Goal: Information Seeking & Learning: Learn about a topic

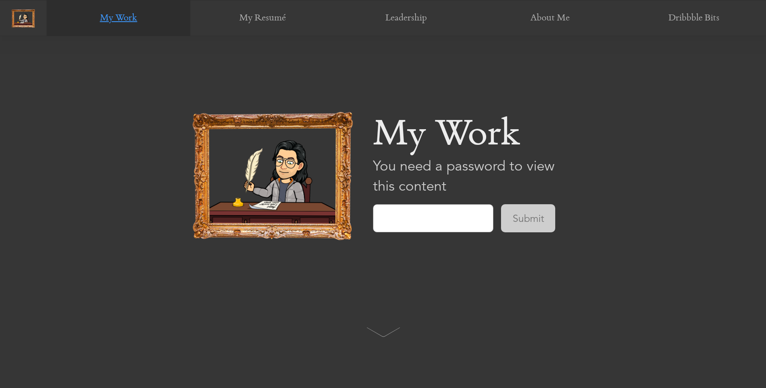
scroll to position [353, 0]
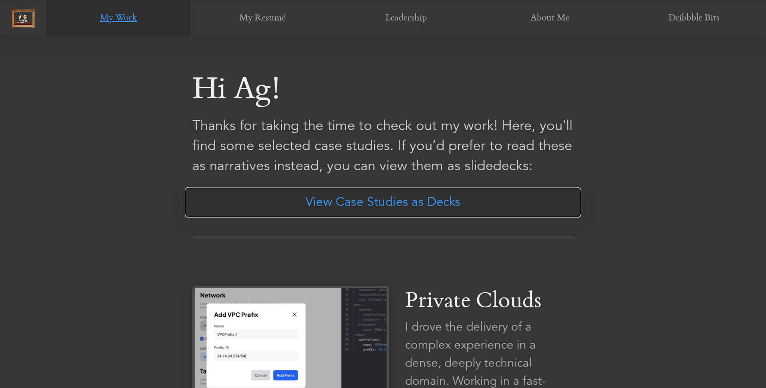
click at [417, 204] on link "View Case Studies as Decks" at bounding box center [383, 202] width 396 height 30
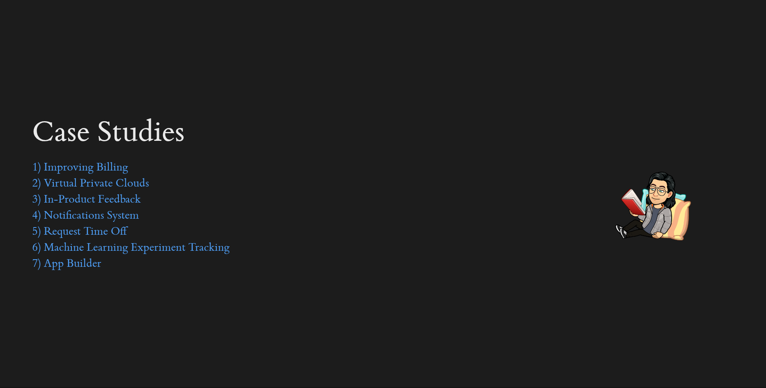
click at [118, 134] on div "Case studies" at bounding box center [172, 134] width 281 height 36
click at [116, 168] on link "1) Improving Billing" at bounding box center [80, 168] width 96 height 12
click at [90, 191] on div "2) Virtual Private Clouds" at bounding box center [415, 184] width 766 height 16
click at [89, 195] on link "3) In-Product Feedback" at bounding box center [86, 200] width 109 height 12
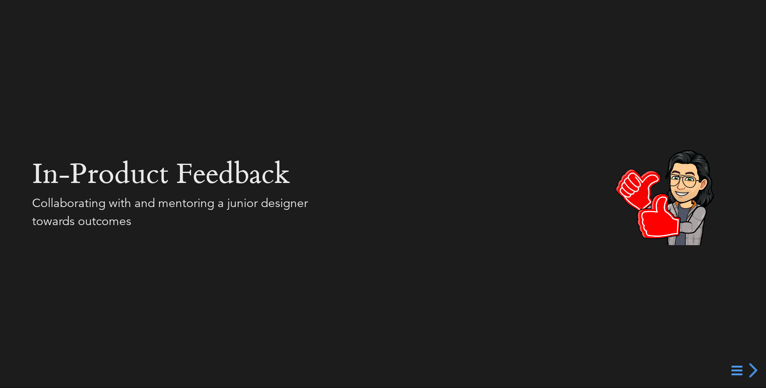
click at [632, 203] on section "In-product feedback Collaborating with and mentoring a junior designer towards …" at bounding box center [383, 194] width 766 height 72
click at [744, 366] on div "next slide" at bounding box center [751, 370] width 14 height 14
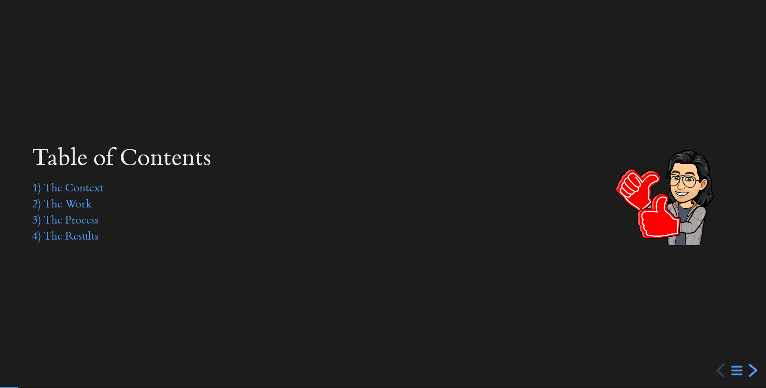
click at [744, 366] on div "next slide" at bounding box center [751, 370] width 14 height 14
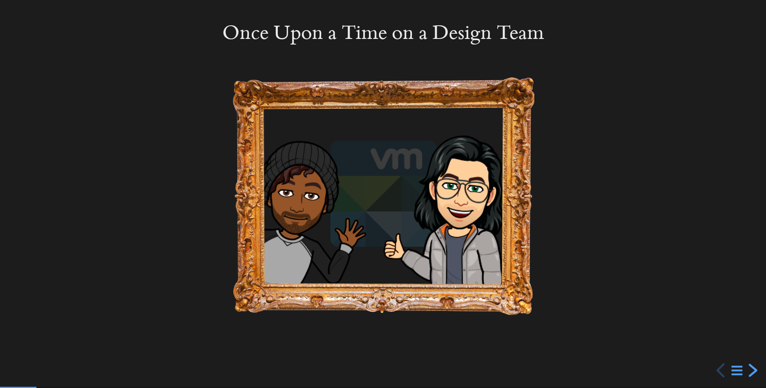
click at [744, 366] on div "next slide" at bounding box center [751, 370] width 14 height 14
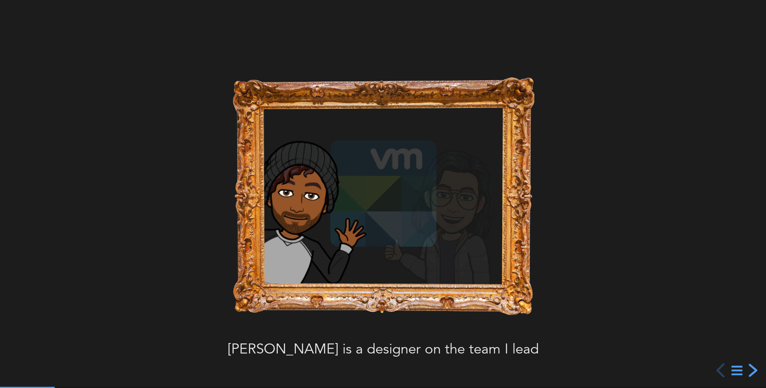
click at [744, 366] on div "next slide" at bounding box center [751, 370] width 14 height 14
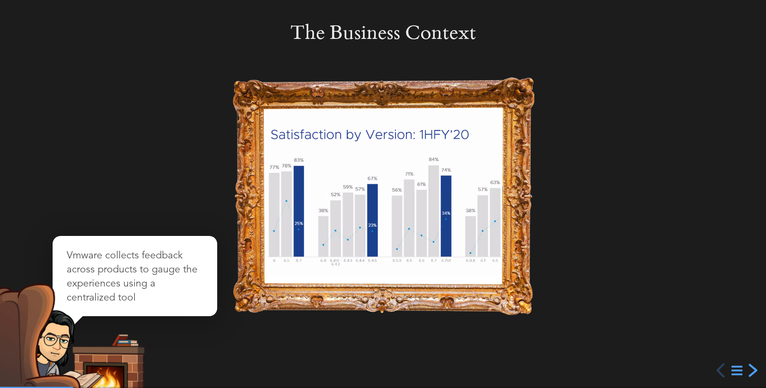
click at [744, 366] on div "next slide" at bounding box center [751, 370] width 14 height 14
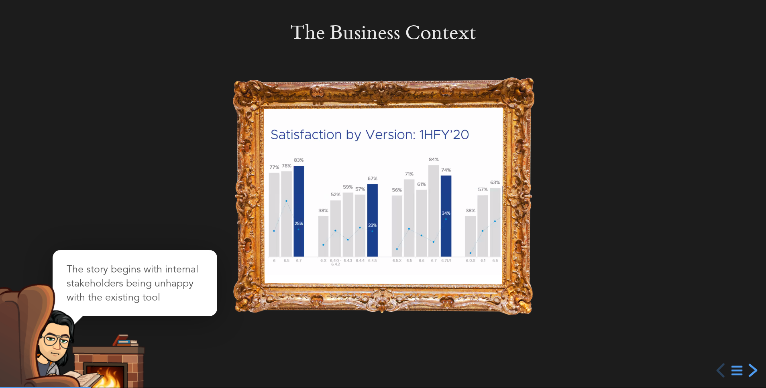
click at [744, 366] on div "next slide" at bounding box center [751, 370] width 14 height 14
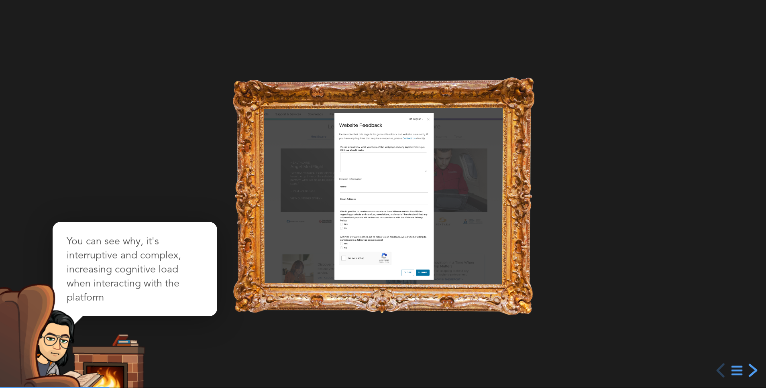
click at [744, 366] on div "next slide" at bounding box center [751, 370] width 14 height 14
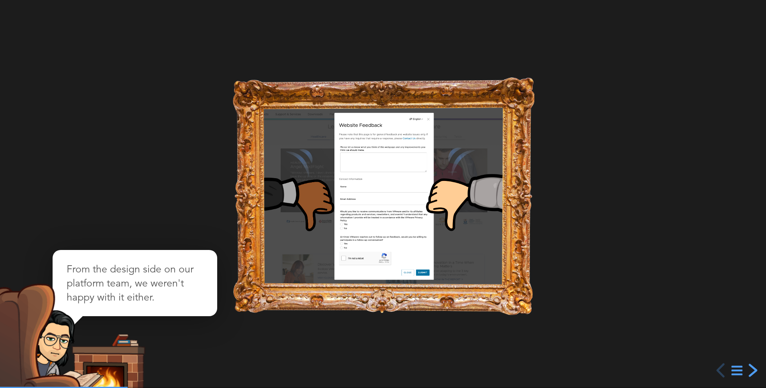
click at [744, 366] on div "next slide" at bounding box center [751, 370] width 14 height 14
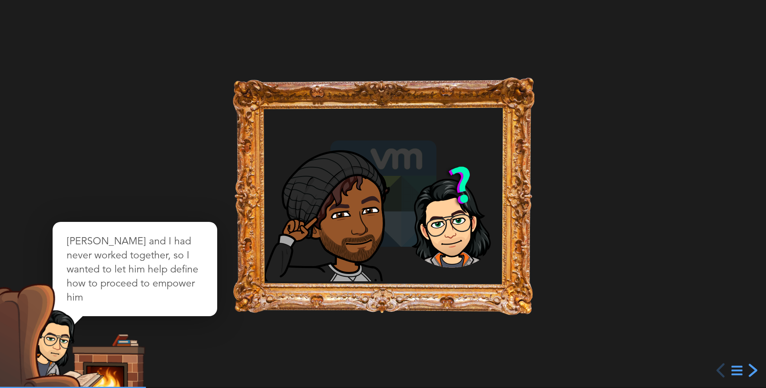
click at [744, 366] on div "next slide" at bounding box center [751, 370] width 14 height 14
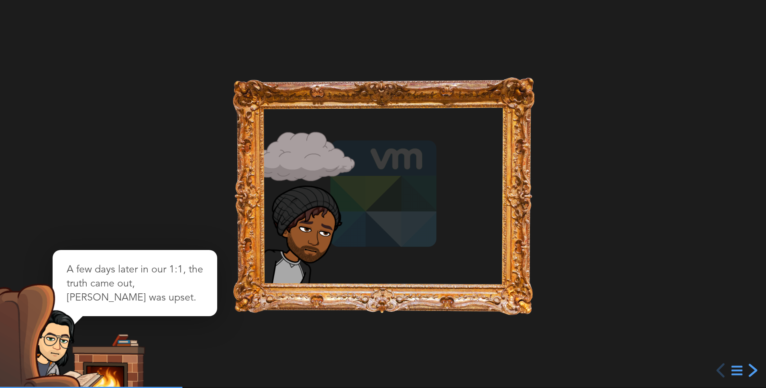
click at [744, 366] on div "next slide" at bounding box center [751, 370] width 14 height 14
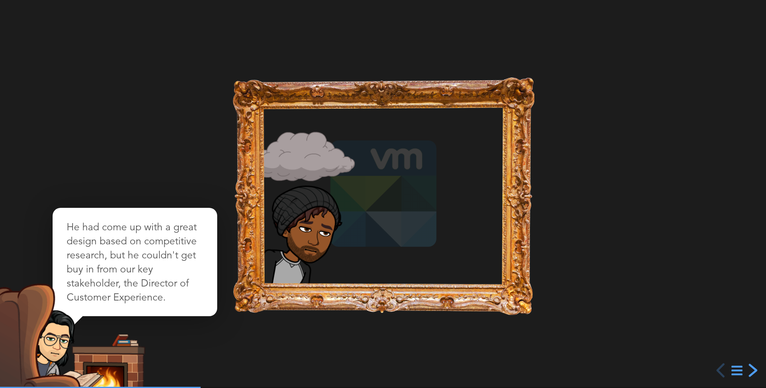
click at [744, 366] on div "next slide" at bounding box center [751, 370] width 14 height 14
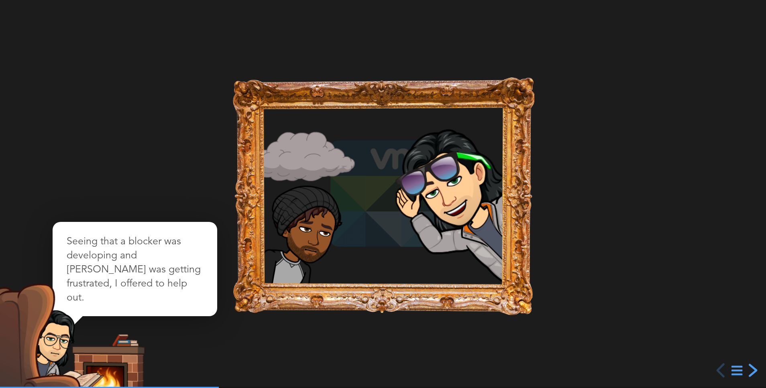
click at [744, 366] on div "next slide" at bounding box center [751, 370] width 14 height 14
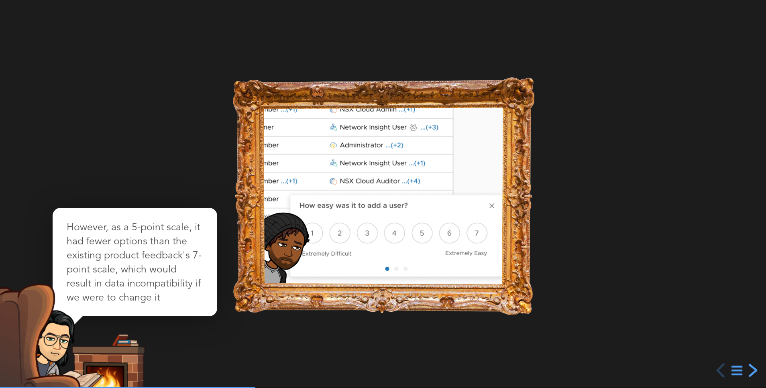
click at [744, 366] on div "next slide" at bounding box center [751, 370] width 14 height 14
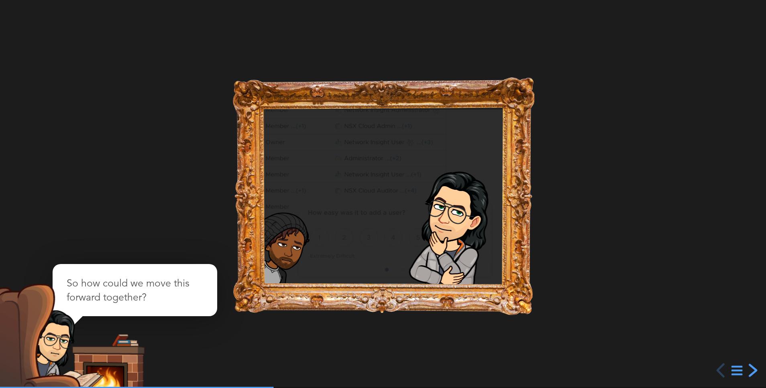
click at [744, 366] on div "next slide" at bounding box center [751, 370] width 14 height 14
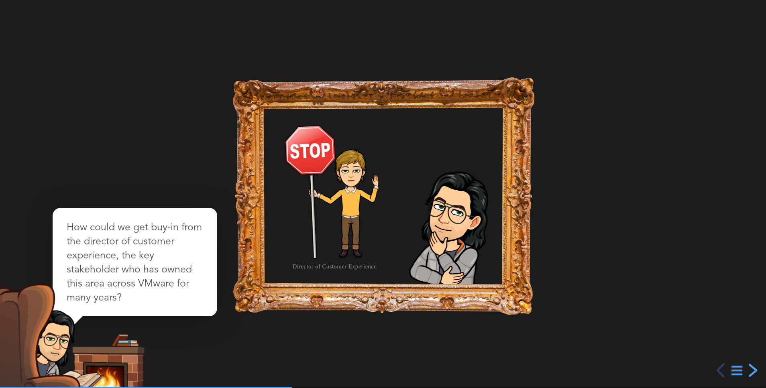
click at [744, 366] on div "next slide" at bounding box center [751, 370] width 14 height 14
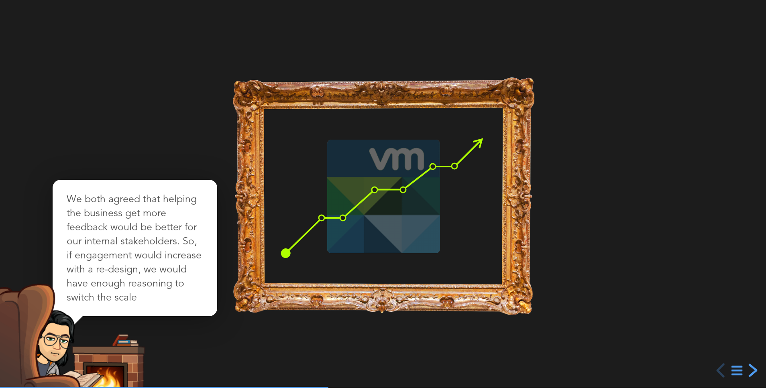
click at [744, 366] on div "next slide" at bounding box center [751, 370] width 14 height 14
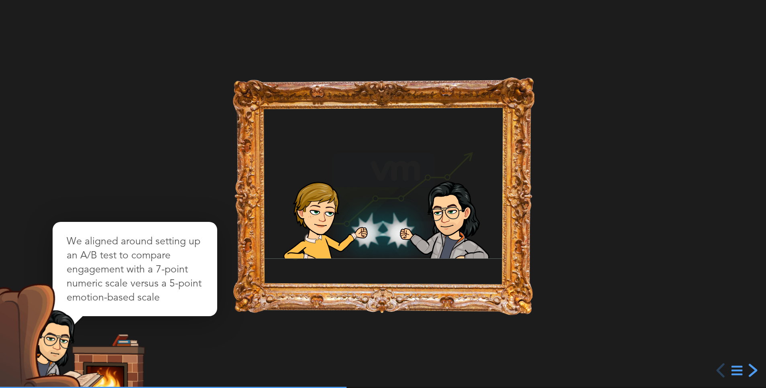
click at [745, 371] on div "next slide" at bounding box center [751, 370] width 14 height 14
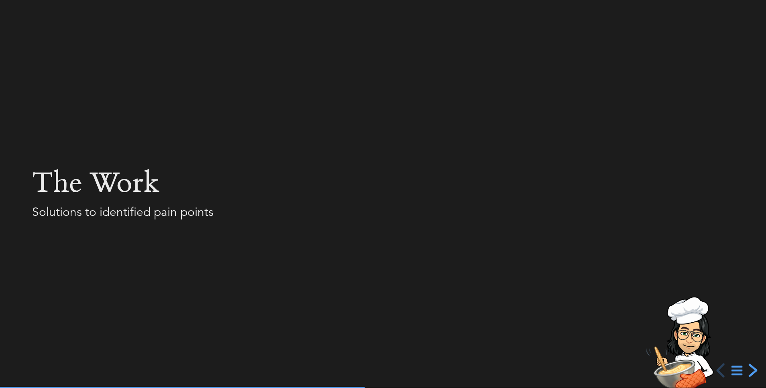
click at [745, 371] on div "next slide" at bounding box center [751, 370] width 14 height 14
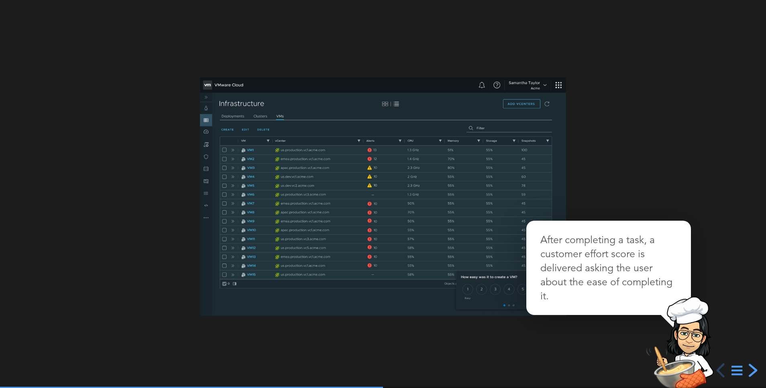
click at [746, 371] on div "next slide" at bounding box center [751, 370] width 14 height 14
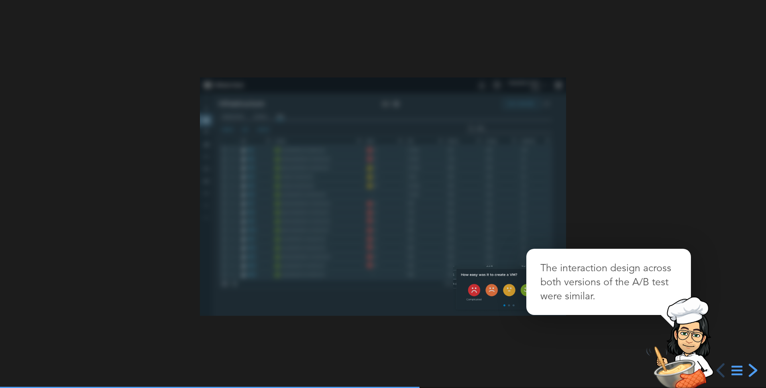
click at [746, 371] on div "next slide" at bounding box center [751, 370] width 14 height 14
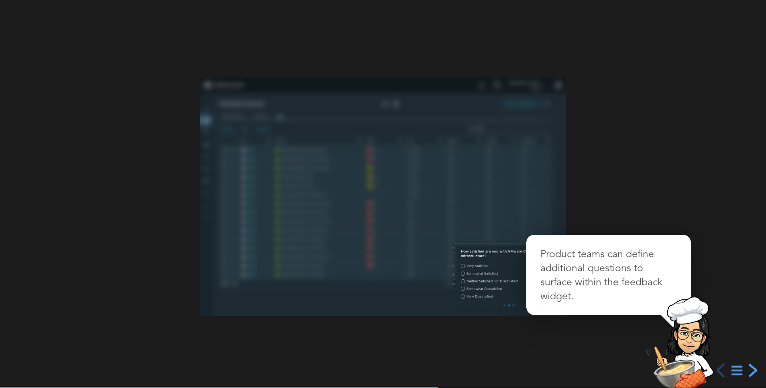
click at [746, 371] on div "next slide" at bounding box center [751, 370] width 14 height 14
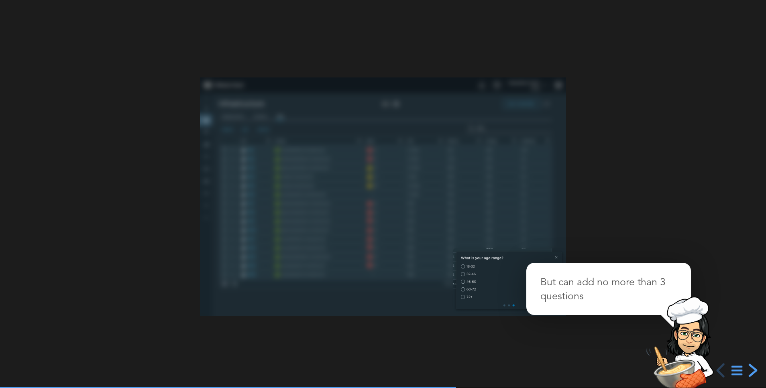
click at [746, 371] on div "next slide" at bounding box center [751, 370] width 14 height 14
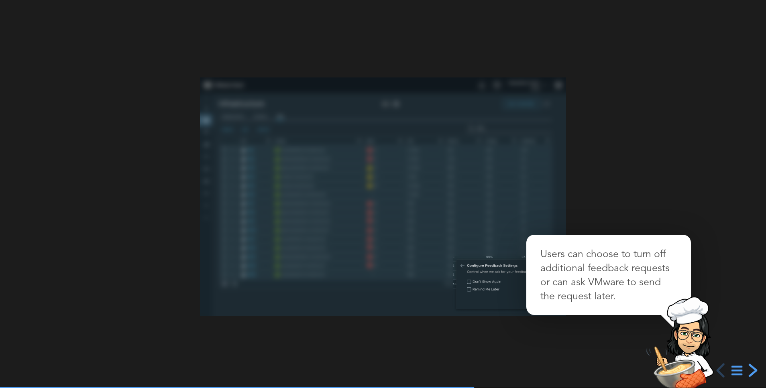
click at [746, 371] on div "next slide" at bounding box center [751, 370] width 14 height 14
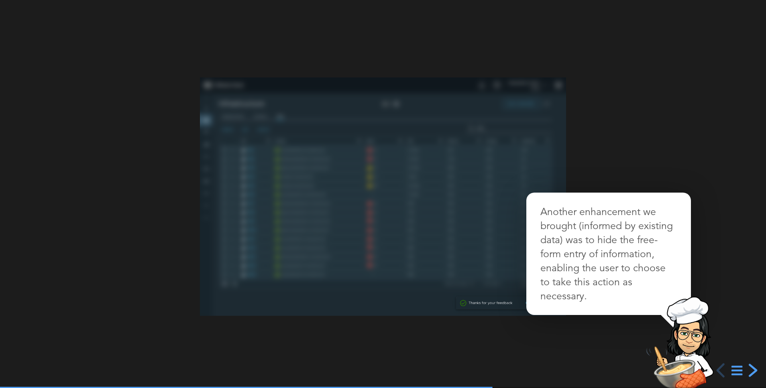
click at [746, 371] on div "next slide" at bounding box center [751, 370] width 14 height 14
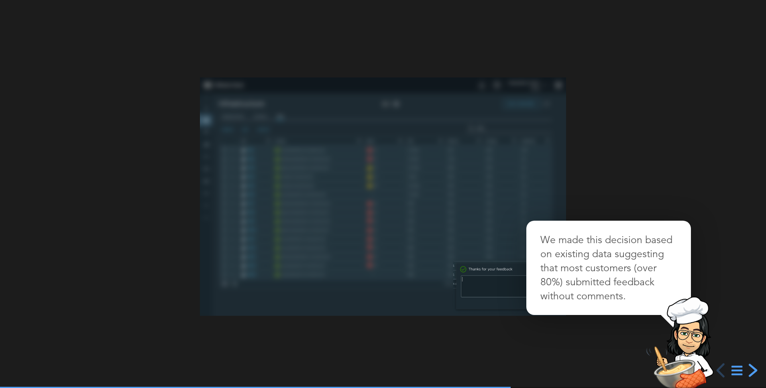
click at [746, 371] on div "next slide" at bounding box center [751, 370] width 14 height 14
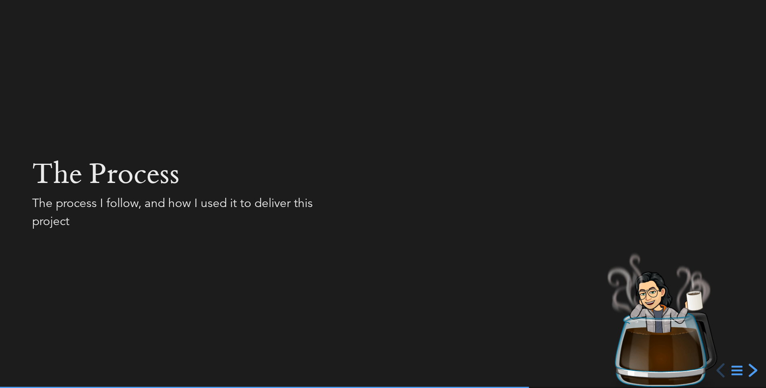
click at [746, 371] on div "next slide" at bounding box center [751, 370] width 14 height 14
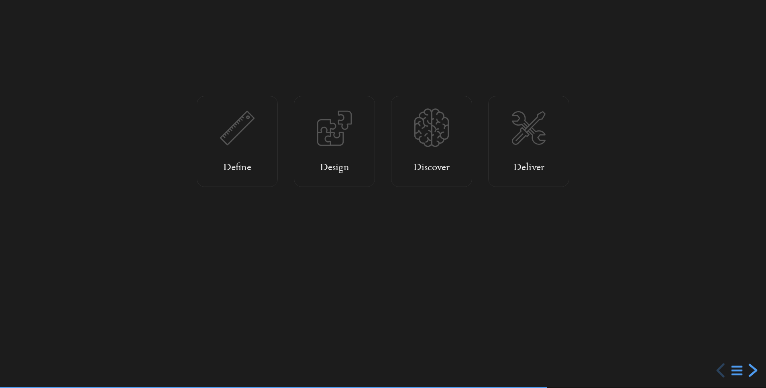
click at [746, 371] on div "next slide" at bounding box center [751, 370] width 14 height 14
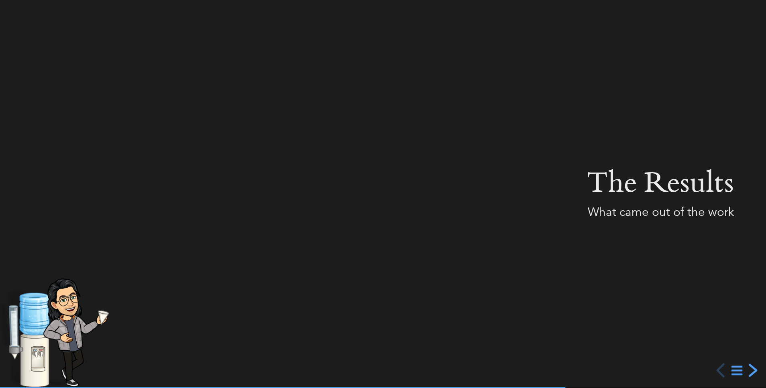
click at [746, 371] on div "next slide" at bounding box center [751, 370] width 14 height 14
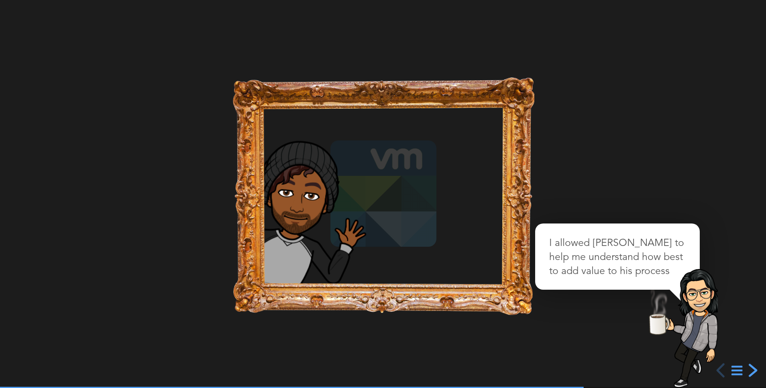
click at [746, 370] on div "next slide" at bounding box center [751, 370] width 14 height 14
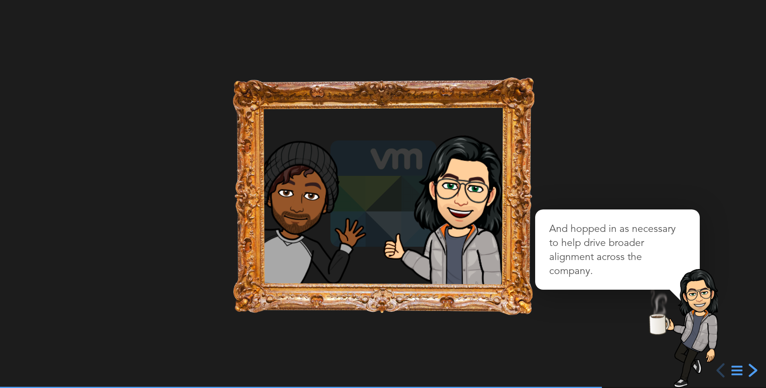
click at [746, 370] on div "next slide" at bounding box center [751, 370] width 14 height 14
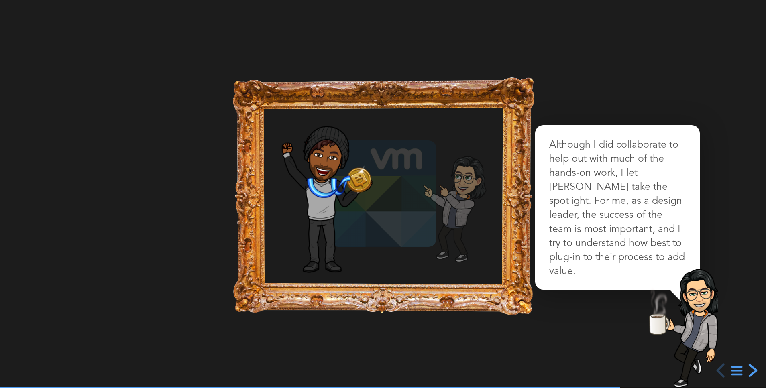
click at [746, 370] on div "next slide" at bounding box center [751, 370] width 14 height 14
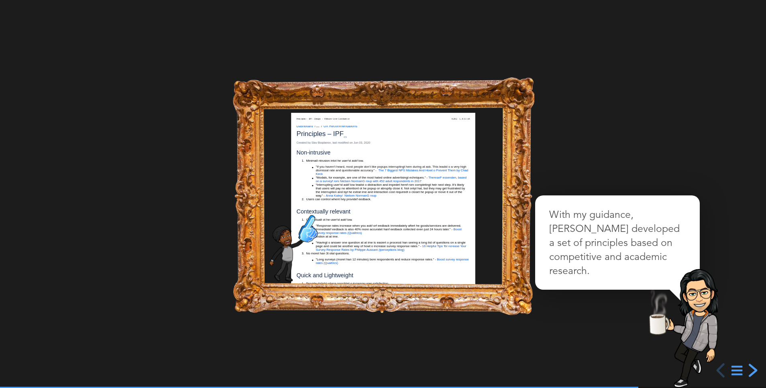
click at [746, 370] on div "next slide" at bounding box center [751, 370] width 14 height 14
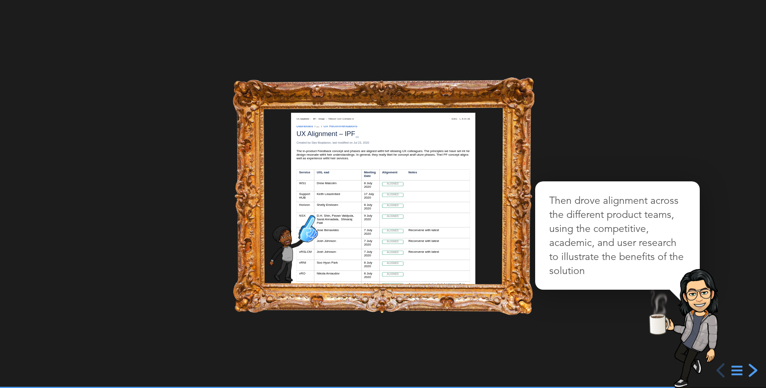
click at [746, 370] on div "next slide" at bounding box center [751, 370] width 14 height 14
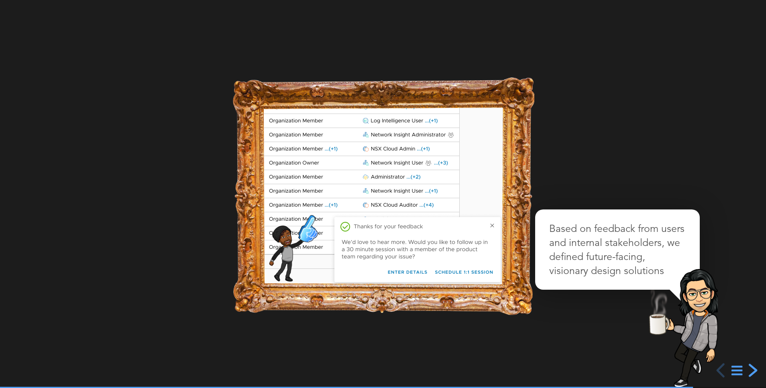
click at [746, 370] on div "next slide" at bounding box center [751, 370] width 14 height 14
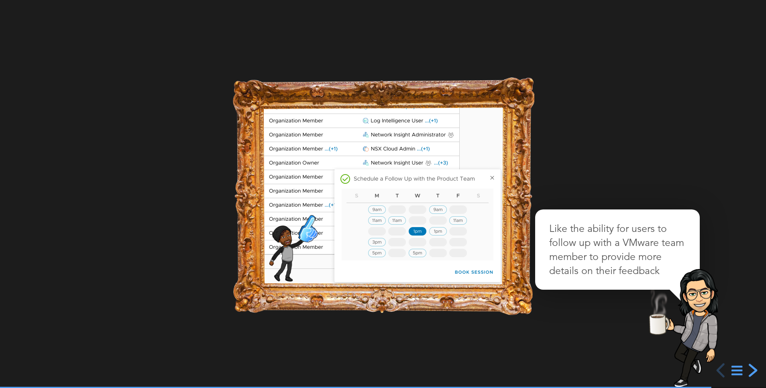
click at [746, 370] on div "next slide" at bounding box center [751, 370] width 14 height 14
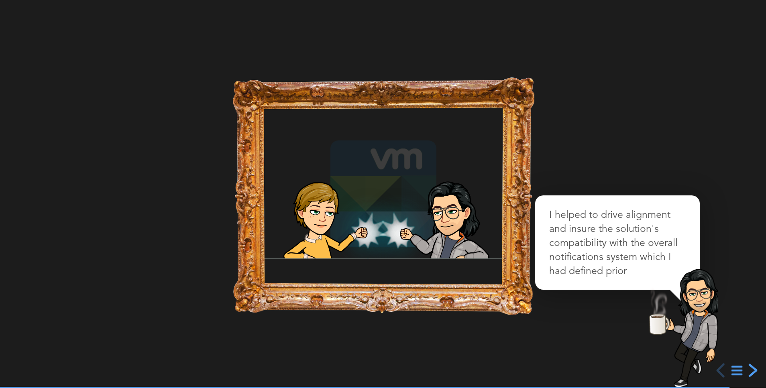
click at [746, 370] on div "next slide" at bounding box center [751, 370] width 14 height 14
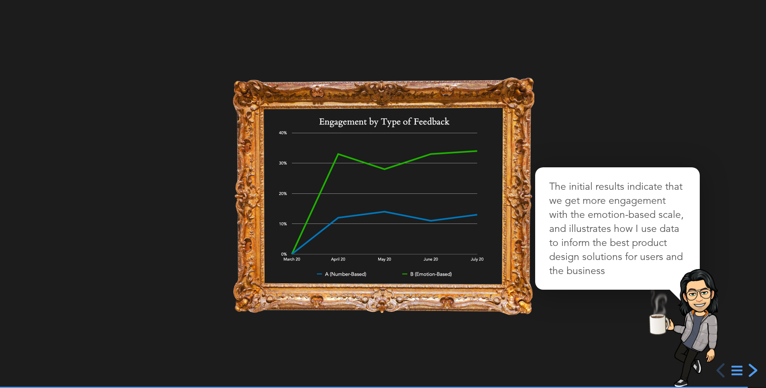
click at [746, 370] on div "next slide" at bounding box center [751, 370] width 14 height 14
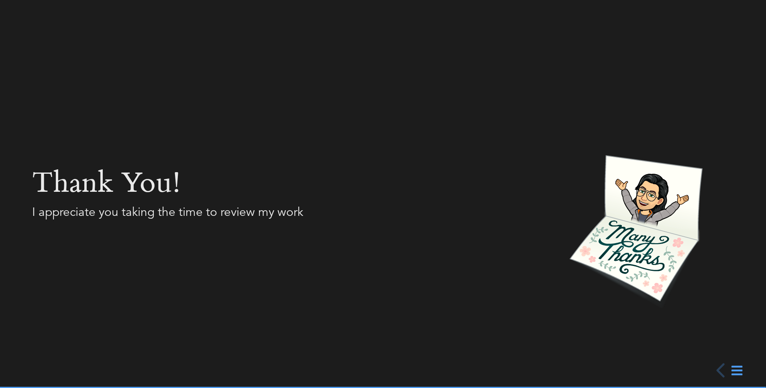
click at [746, 370] on div at bounding box center [383, 194] width 766 height 388
click at [718, 372] on div "previous slide" at bounding box center [721, 370] width 14 height 14
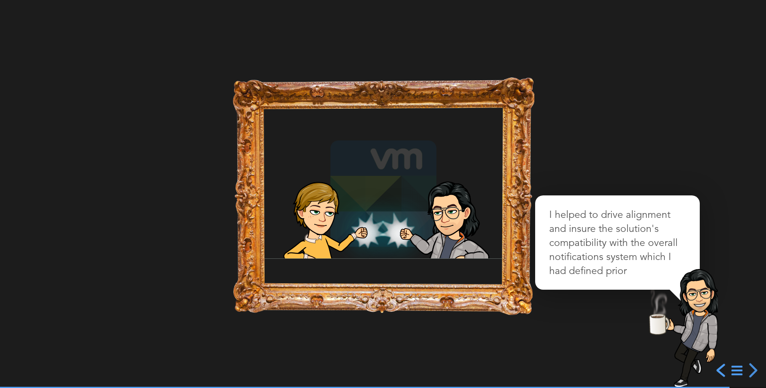
click at [718, 372] on div "previous slide" at bounding box center [721, 370] width 14 height 14
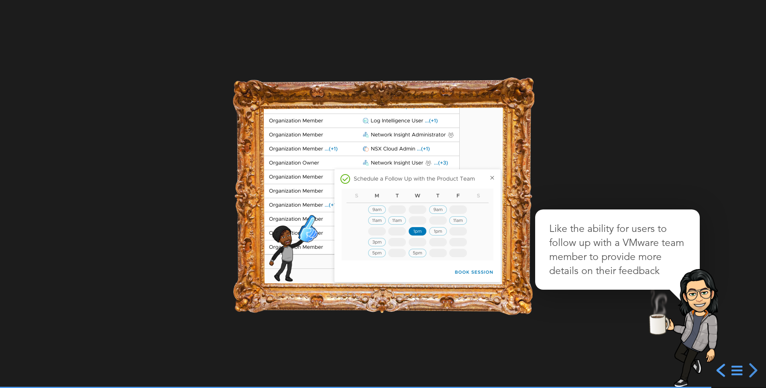
click at [718, 372] on div "previous slide" at bounding box center [721, 370] width 14 height 14
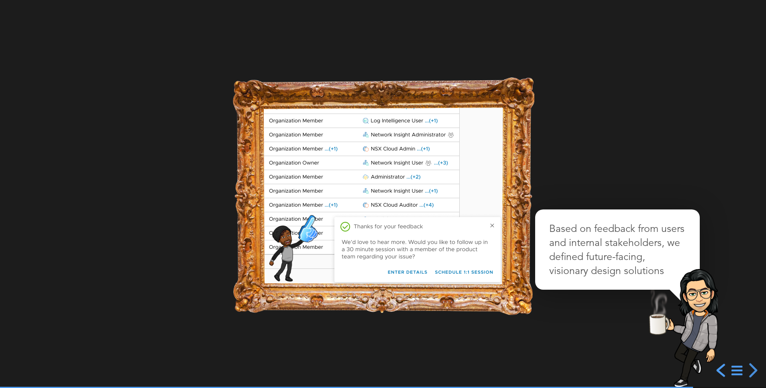
click at [718, 372] on div "previous slide" at bounding box center [721, 370] width 14 height 14
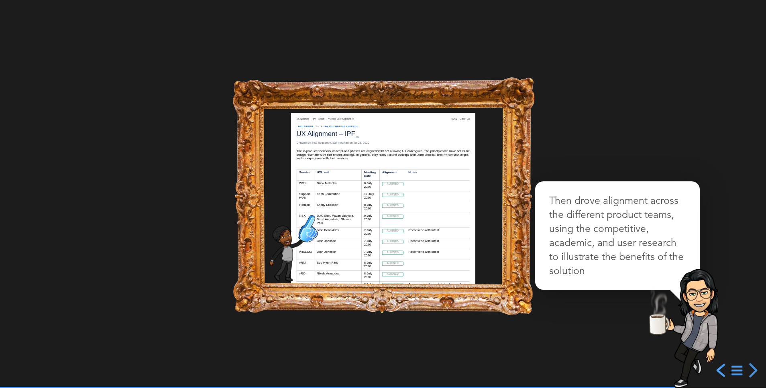
click at [718, 372] on div "previous slide" at bounding box center [721, 370] width 14 height 14
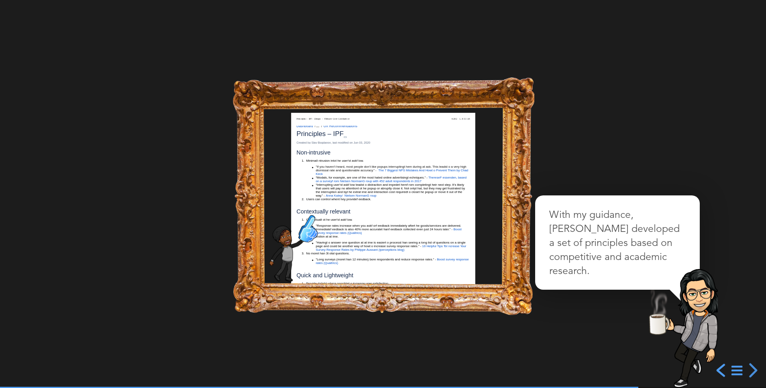
click at [717, 372] on div "previous slide" at bounding box center [721, 370] width 14 height 14
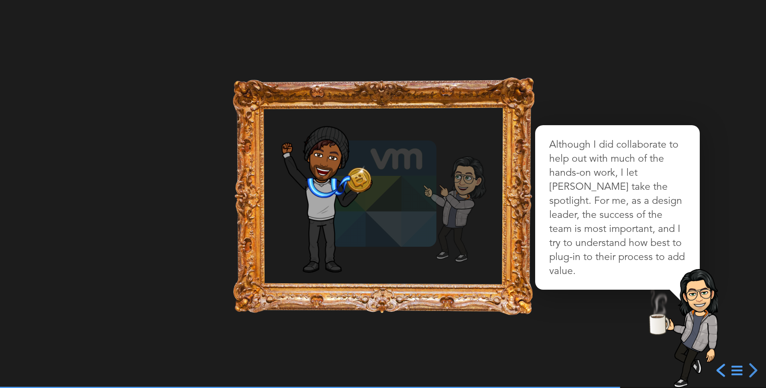
click at [717, 372] on div "previous slide" at bounding box center [721, 370] width 14 height 14
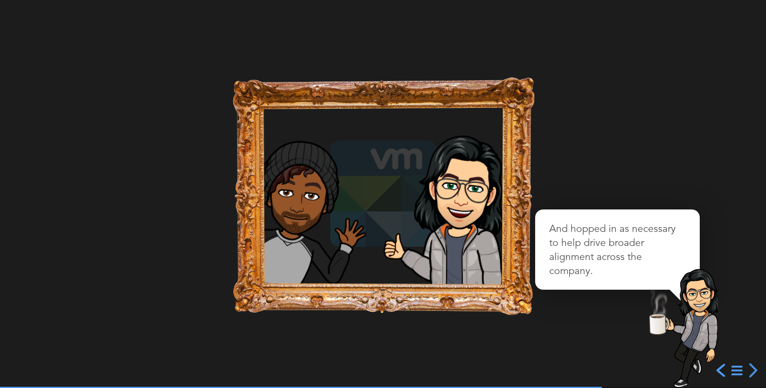
click at [717, 372] on div "previous slide" at bounding box center [721, 370] width 14 height 14
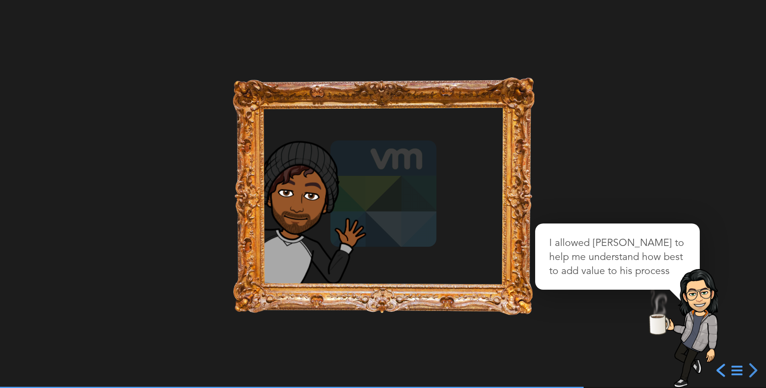
click at [717, 372] on div "previous slide" at bounding box center [721, 370] width 14 height 14
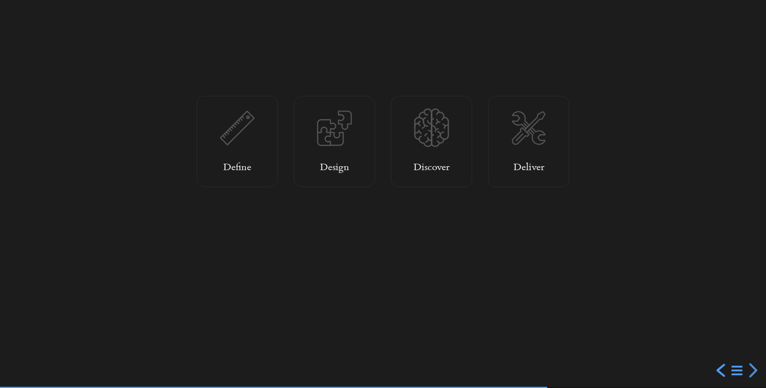
click at [717, 372] on div "previous slide" at bounding box center [721, 370] width 14 height 14
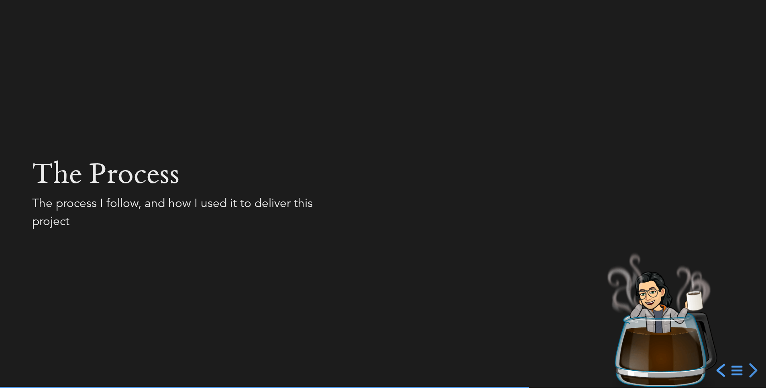
click at [717, 372] on div "previous slide" at bounding box center [721, 370] width 14 height 14
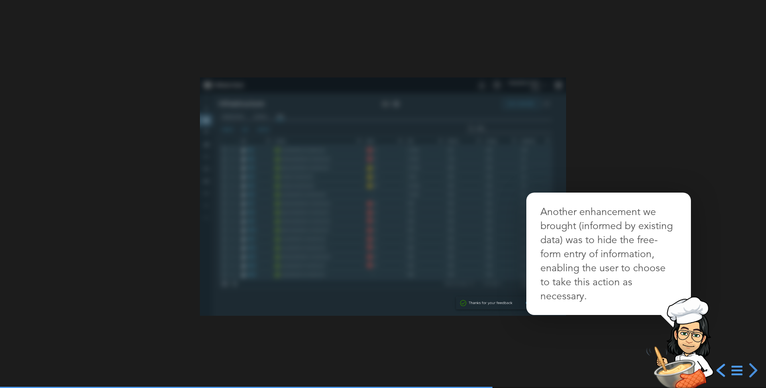
click at [717, 372] on div "previous slide" at bounding box center [721, 370] width 14 height 14
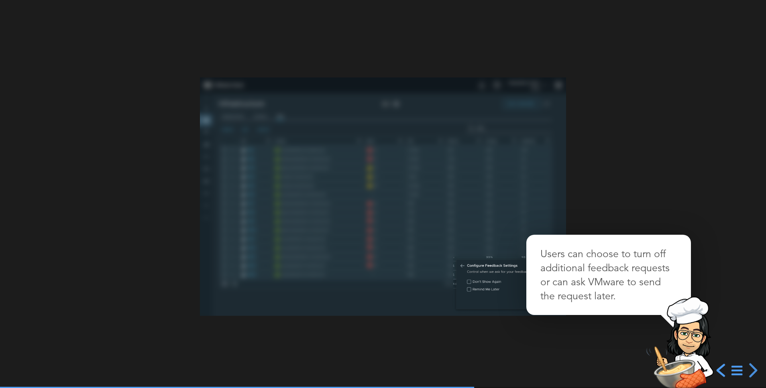
click at [721, 368] on div "previous slide" at bounding box center [721, 370] width 14 height 14
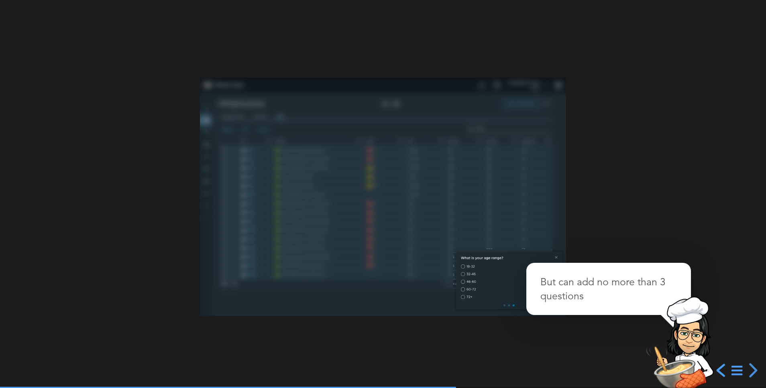
click at [721, 368] on div "previous slide" at bounding box center [721, 370] width 14 height 14
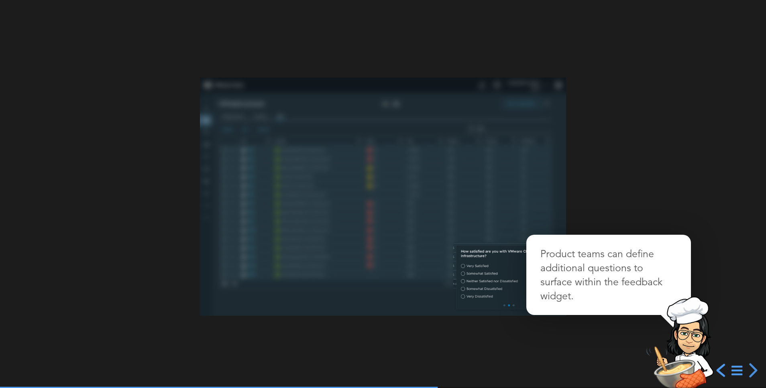
click at [720, 368] on div "previous slide" at bounding box center [721, 370] width 14 height 14
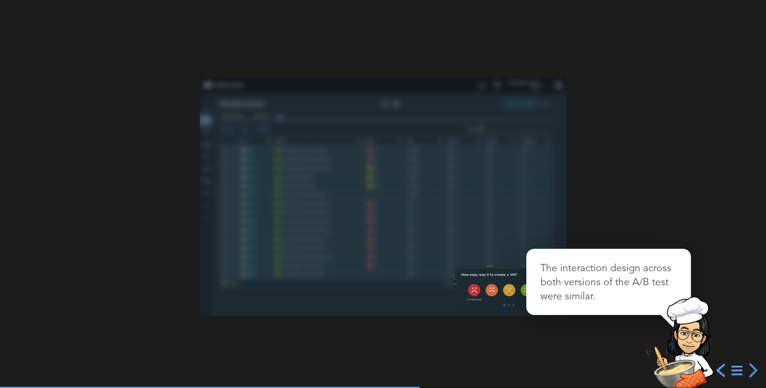
click at [720, 368] on div "previous slide" at bounding box center [721, 370] width 14 height 14
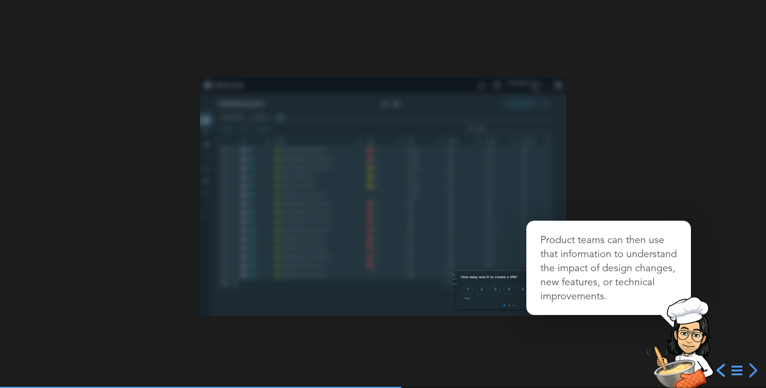
click at [720, 368] on div "previous slide" at bounding box center [721, 370] width 14 height 14
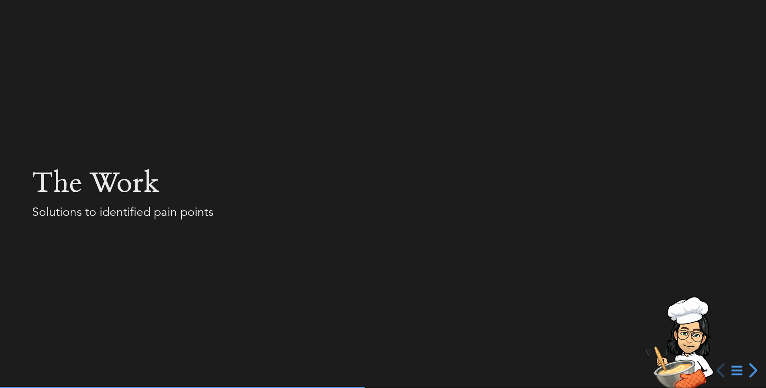
click at [135, 188] on div "The Work" at bounding box center [172, 185] width 281 height 36
click at [184, 55] on div at bounding box center [383, 194] width 766 height 388
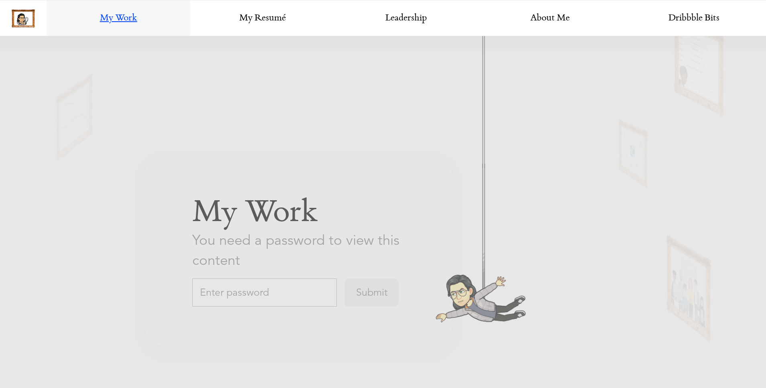
click at [241, 286] on input "text" at bounding box center [264, 292] width 144 height 28
type input "A"
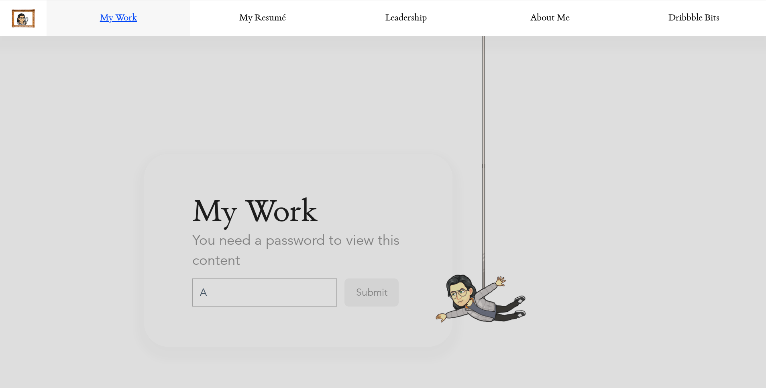
scroll to position [1396, 0]
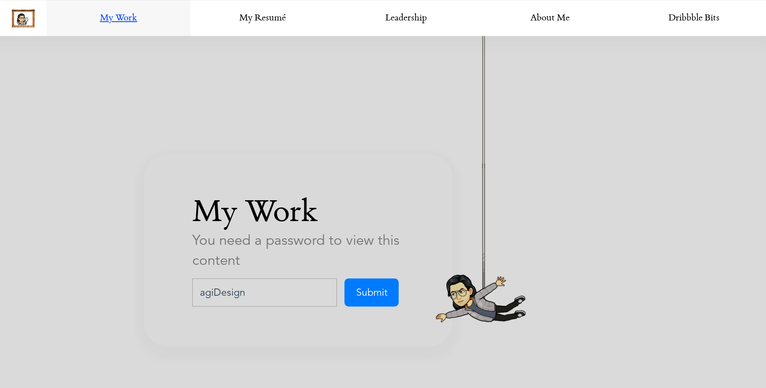
type input "agiDesign"
click at [344, 278] on input "Submit" at bounding box center [371, 292] width 54 height 28
